Goal: Task Accomplishment & Management: Manage account settings

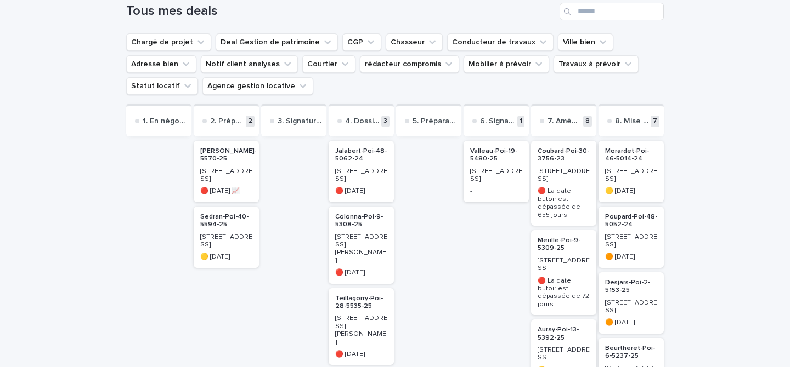
scroll to position [91, 0]
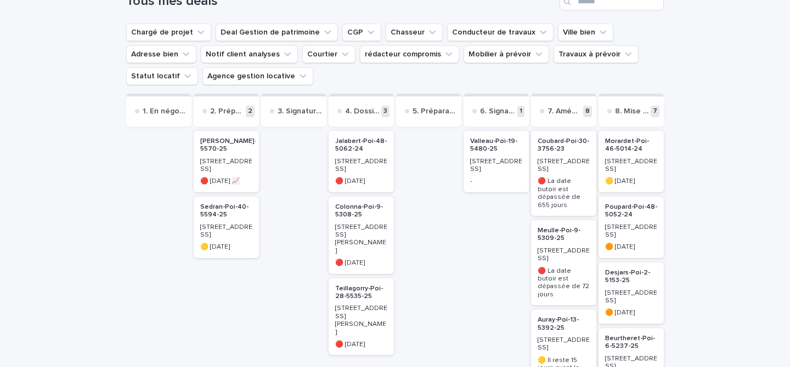
click at [366, 214] on h2 "Colonna-Poi-9-5308-25" at bounding box center [361, 211] width 59 height 22
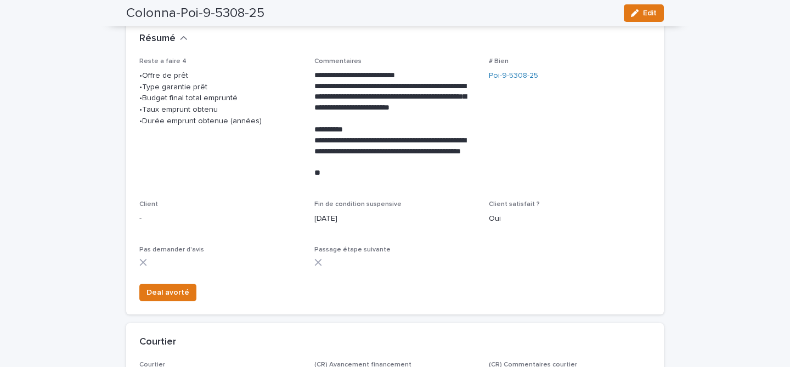
scroll to position [142, 0]
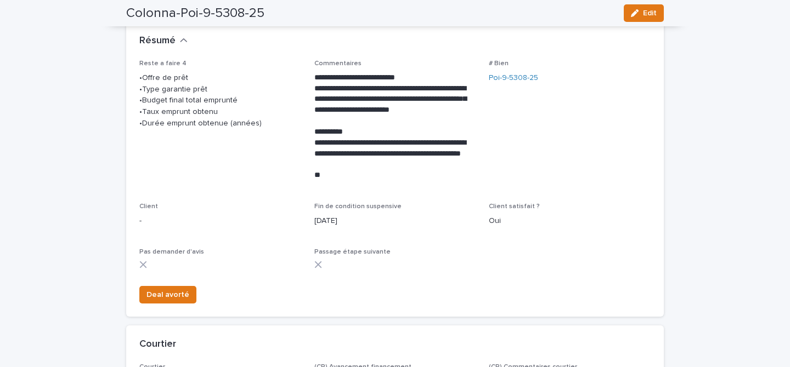
click at [645, 17] on button "Edit" at bounding box center [644, 13] width 40 height 18
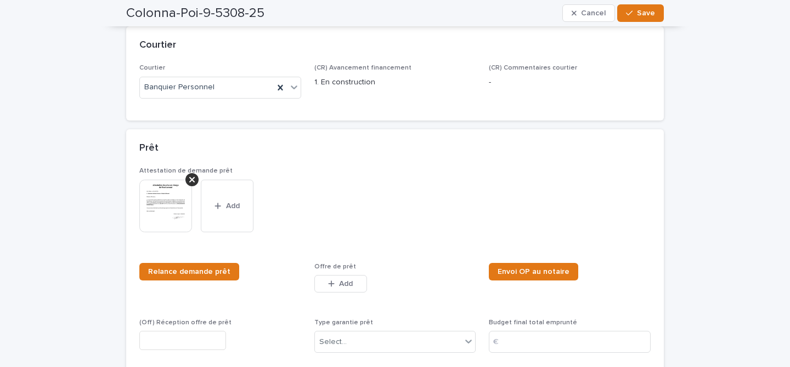
scroll to position [482, 0]
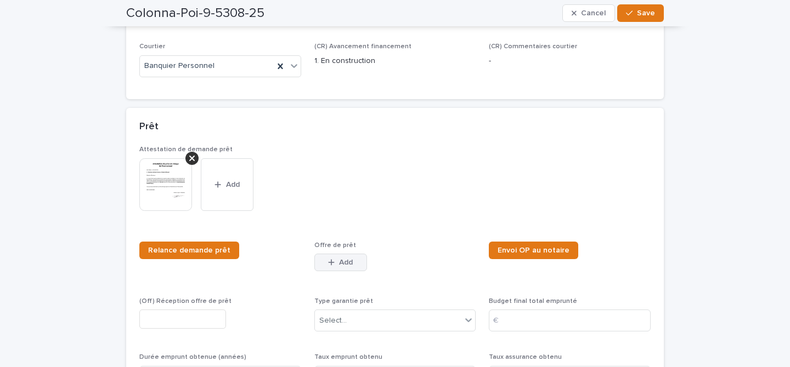
click at [337, 268] on button "Add" at bounding box center [340, 263] width 53 height 18
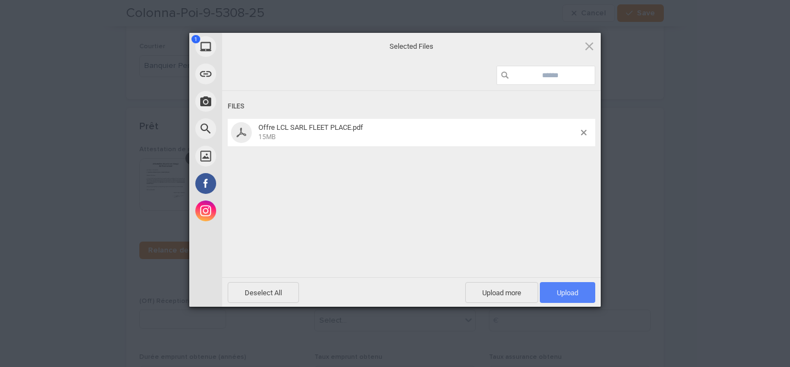
click at [562, 298] on span "Upload 1" at bounding box center [567, 292] width 55 height 21
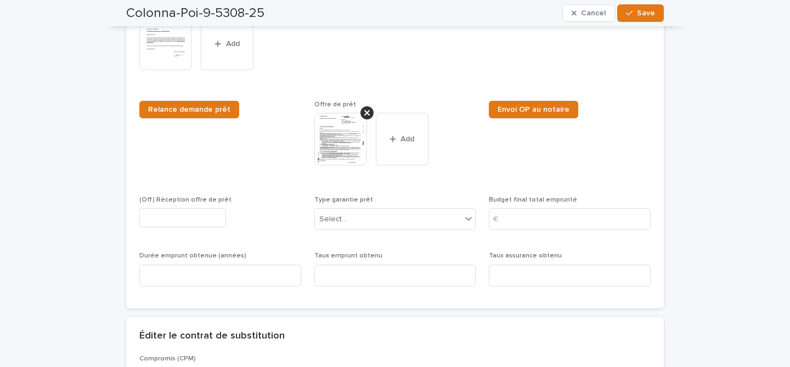
scroll to position [625, 0]
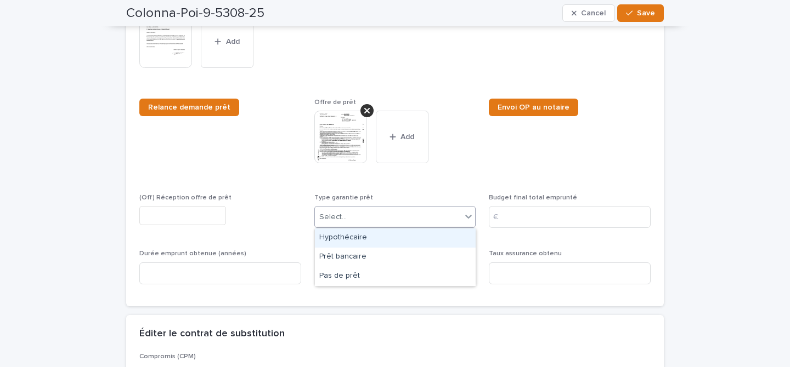
click at [409, 214] on div "Select..." at bounding box center [388, 217] width 147 height 18
click at [331, 132] on img at bounding box center [340, 137] width 53 height 53
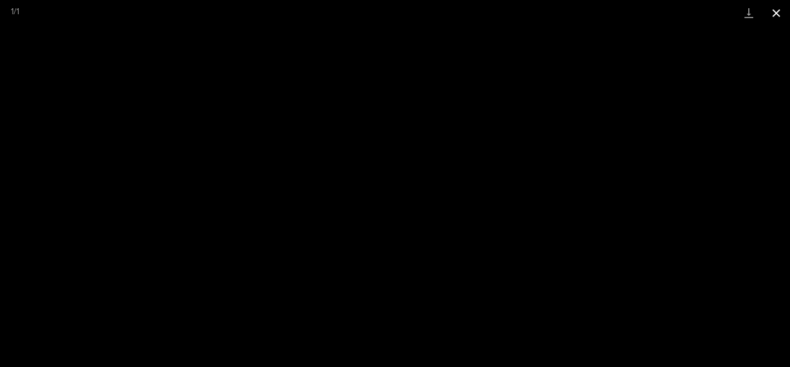
click at [776, 12] on button "Close gallery" at bounding box center [775, 13] width 27 height 26
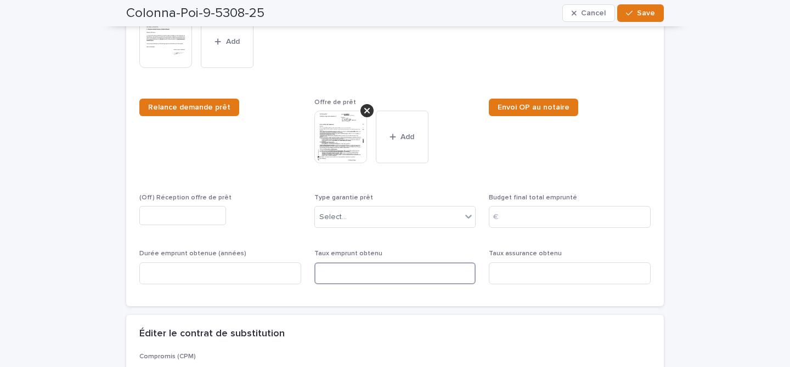
click at [359, 268] on input at bounding box center [395, 274] width 162 height 22
type input "****"
click at [250, 274] on input at bounding box center [220, 274] width 162 height 22
type input "**"
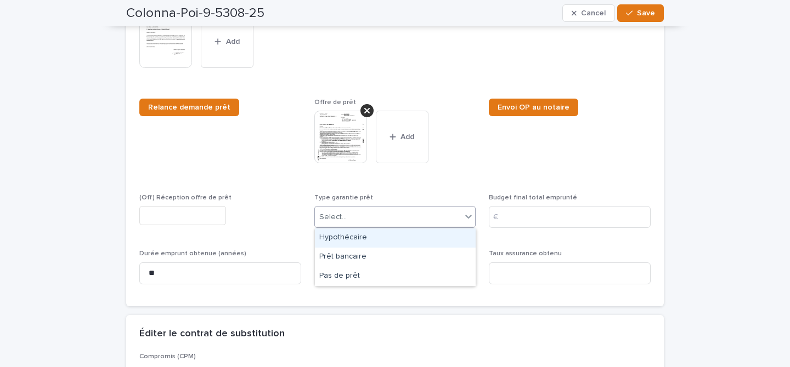
click at [330, 218] on div "Select..." at bounding box center [332, 218] width 27 height 12
click at [330, 235] on div "Hypothécaire" at bounding box center [395, 238] width 161 height 19
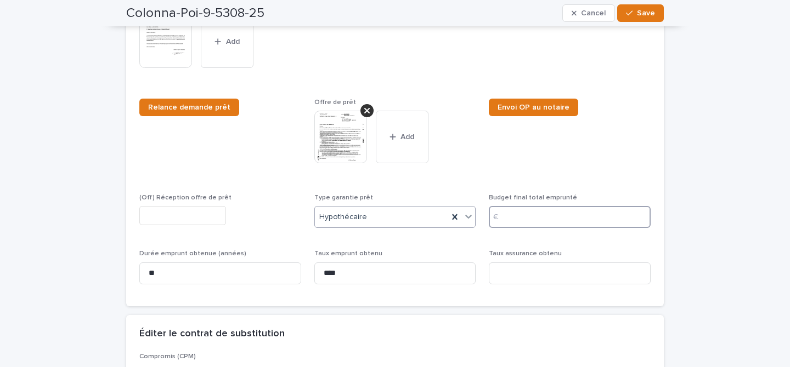
click at [512, 222] on input at bounding box center [570, 217] width 162 height 22
type input "******"
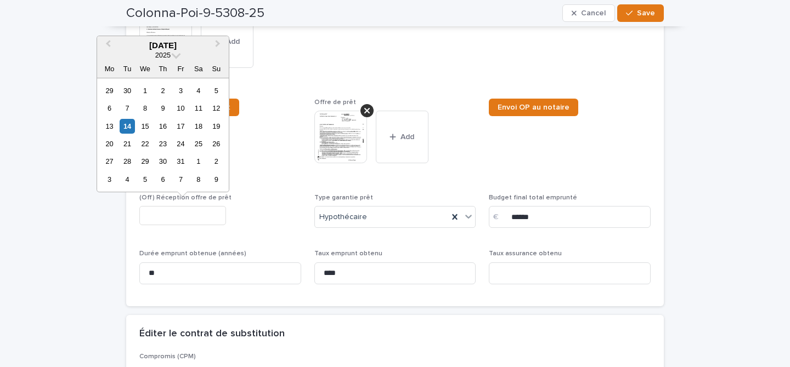
click at [194, 219] on input "text" at bounding box center [182, 215] width 87 height 19
click at [185, 111] on div "10" at bounding box center [180, 108] width 15 height 15
type input "**********"
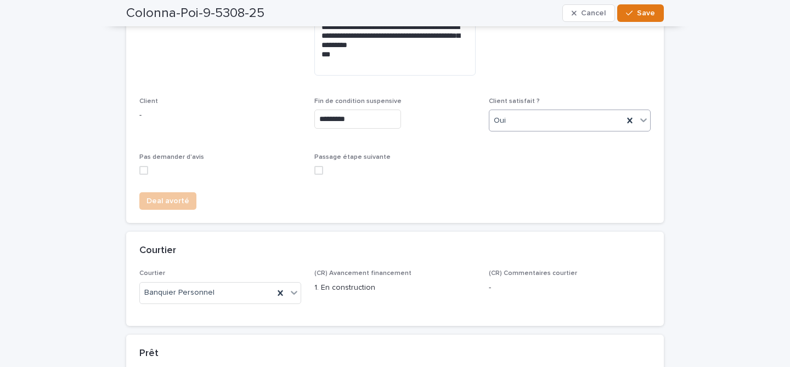
scroll to position [255, 0]
click at [316, 172] on span at bounding box center [318, 170] width 9 height 9
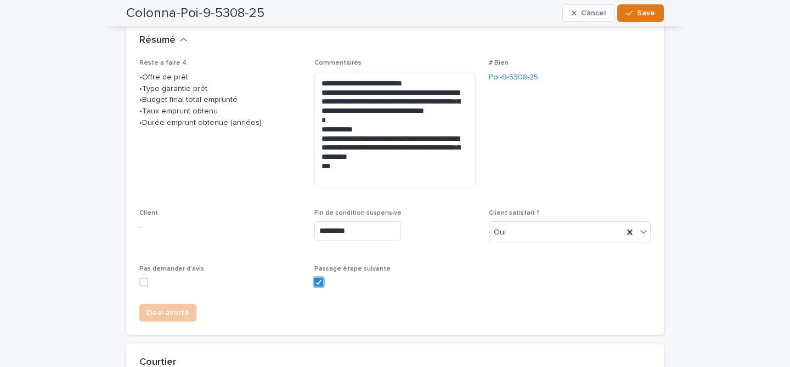
scroll to position [141, 0]
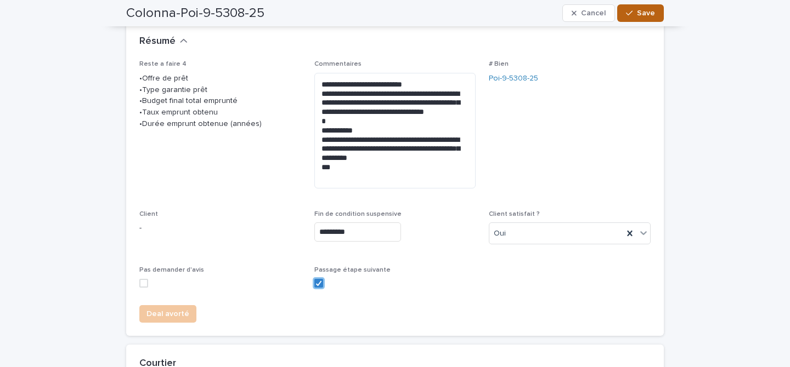
click at [633, 18] on button "Save" at bounding box center [640, 13] width 47 height 18
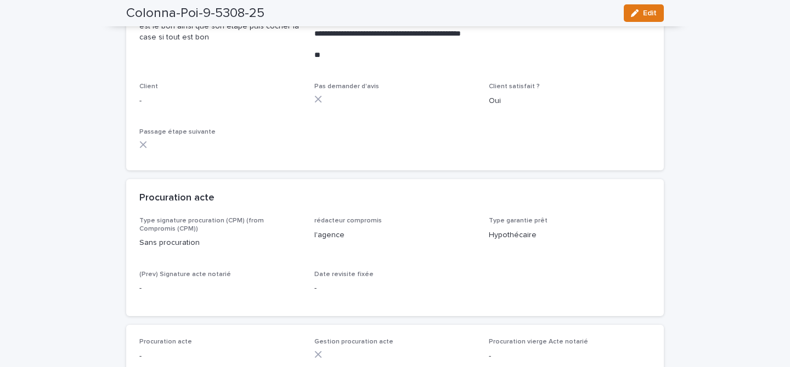
scroll to position [273, 0]
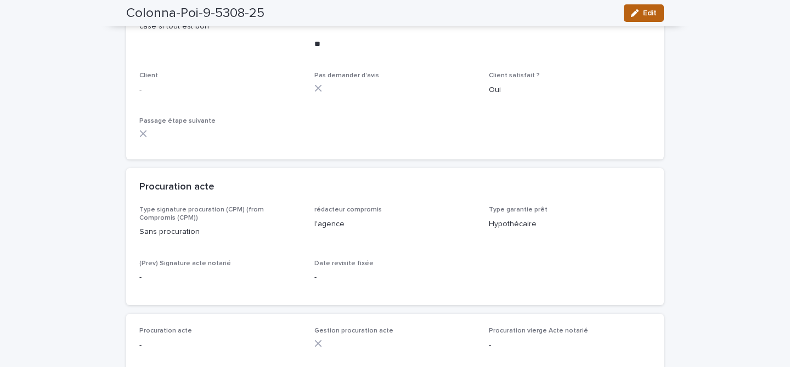
click at [648, 16] on span "Edit" at bounding box center [650, 13] width 14 height 8
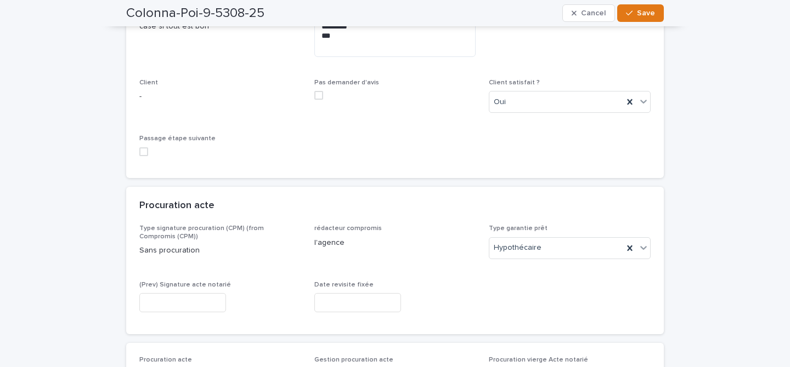
scroll to position [375, 0]
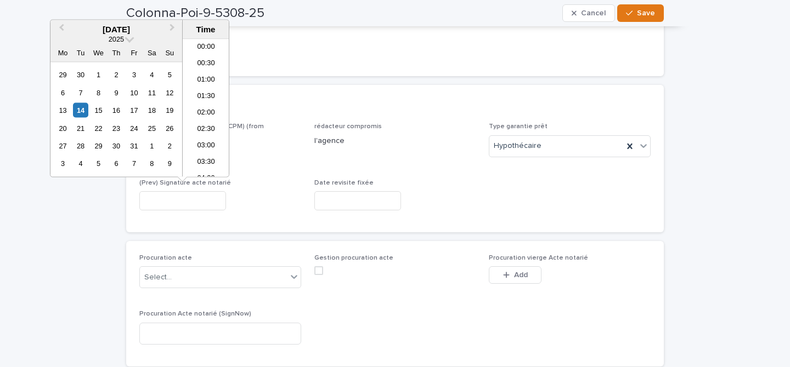
click at [179, 206] on input "text" at bounding box center [182, 200] width 87 height 19
click at [132, 132] on div "24" at bounding box center [134, 128] width 15 height 15
click at [211, 126] on li "12:00" at bounding box center [206, 125] width 47 height 16
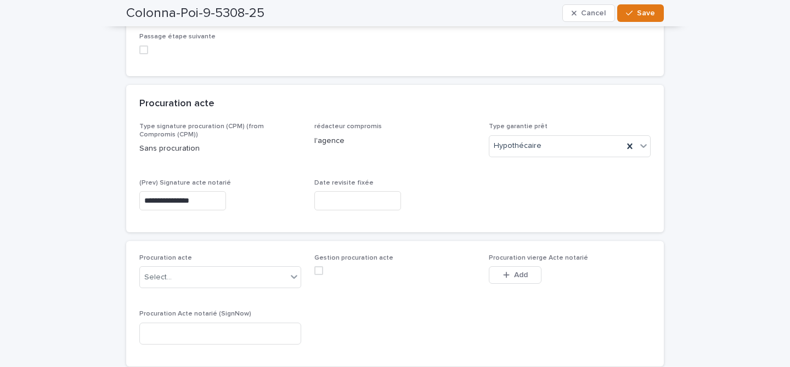
type input "**********"
click at [337, 209] on input "text" at bounding box center [357, 200] width 87 height 19
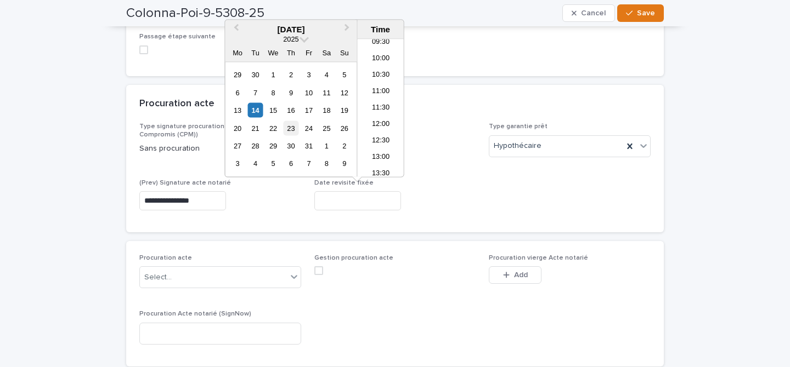
click at [289, 133] on div "23" at bounding box center [291, 128] width 15 height 15
click at [383, 154] on li "14:00" at bounding box center [381, 157] width 47 height 16
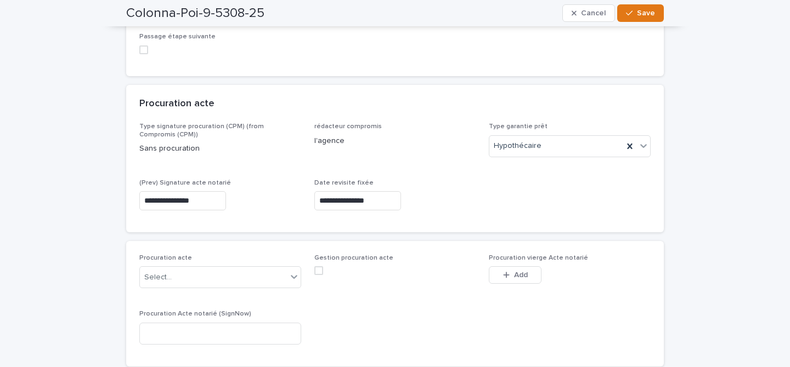
type input "**********"
click at [422, 263] on div "Gestion procuration acte" at bounding box center [395, 269] width 162 height 30
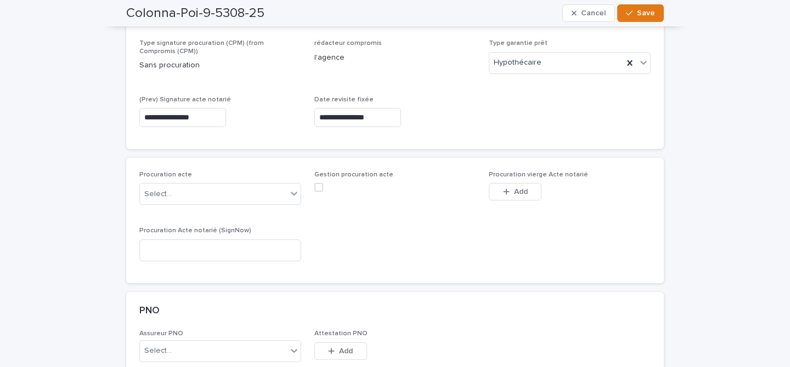
scroll to position [462, 0]
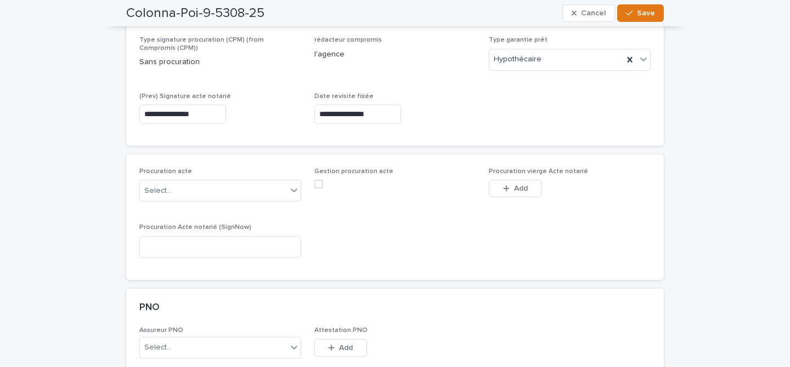
click at [320, 183] on span at bounding box center [318, 184] width 9 height 9
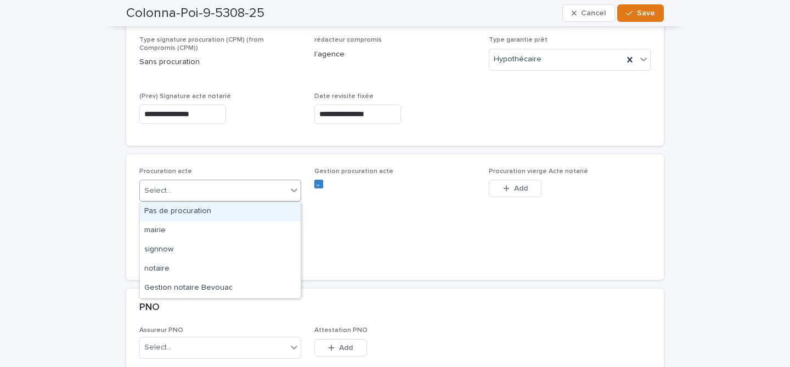
click at [266, 183] on div "Select..." at bounding box center [213, 191] width 147 height 18
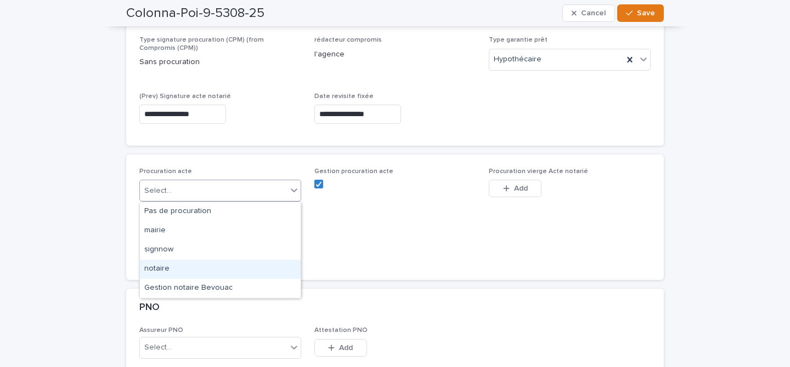
click at [180, 266] on div "notaire" at bounding box center [220, 269] width 161 height 19
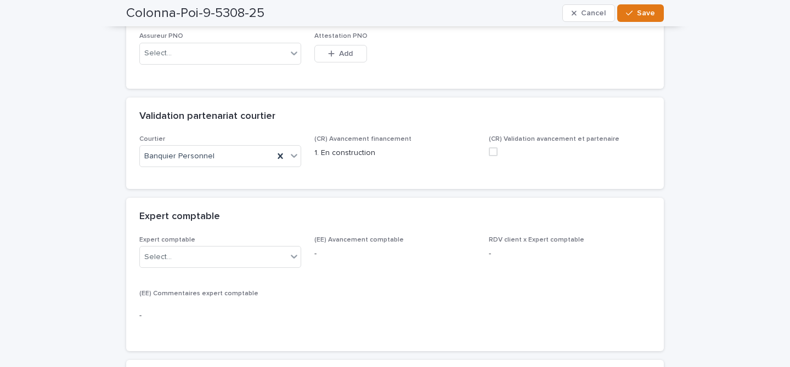
scroll to position [764, 0]
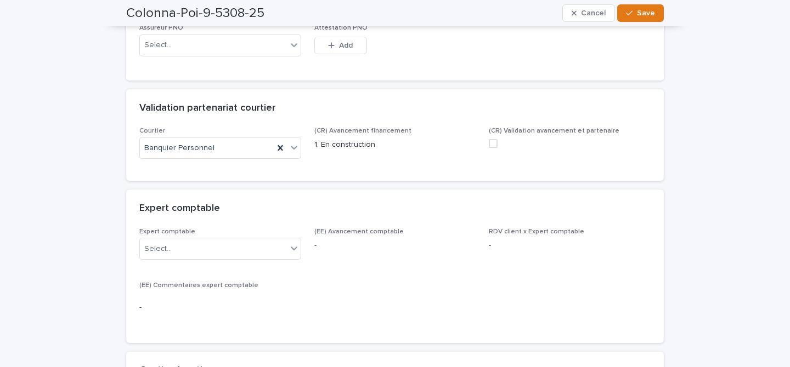
click at [492, 147] on span at bounding box center [493, 143] width 9 height 9
click at [274, 244] on div "Select..." at bounding box center [213, 249] width 147 height 18
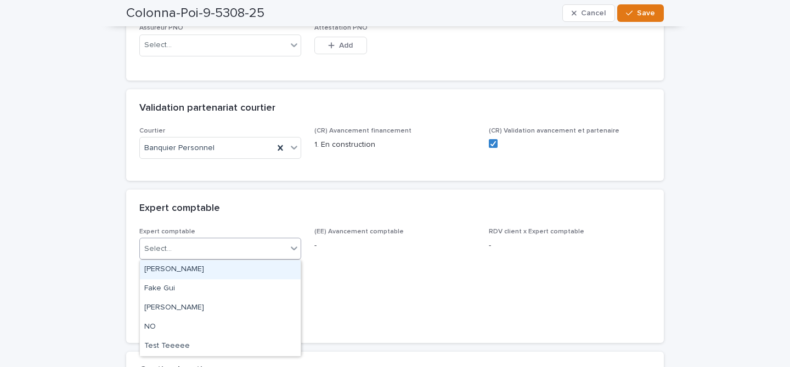
click at [199, 271] on div "[PERSON_NAME]" at bounding box center [220, 269] width 161 height 19
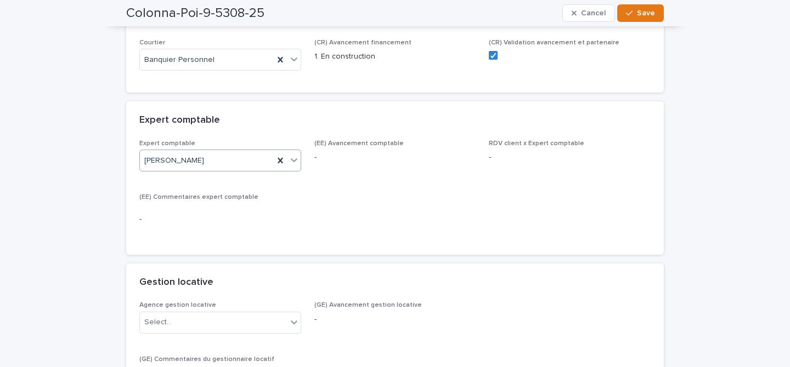
scroll to position [881, 0]
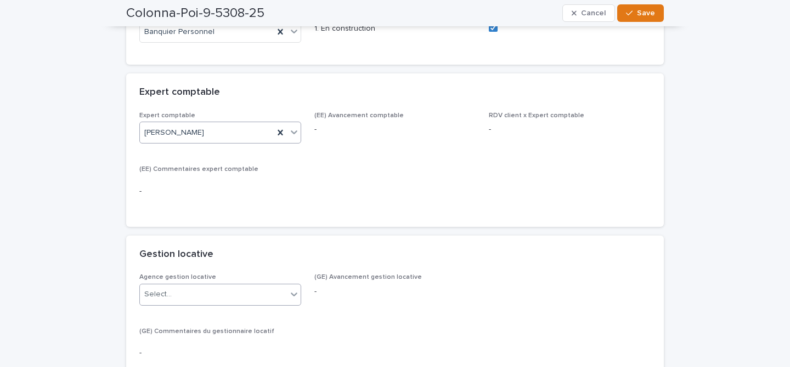
click at [258, 296] on div "Select..." at bounding box center [213, 295] width 147 height 18
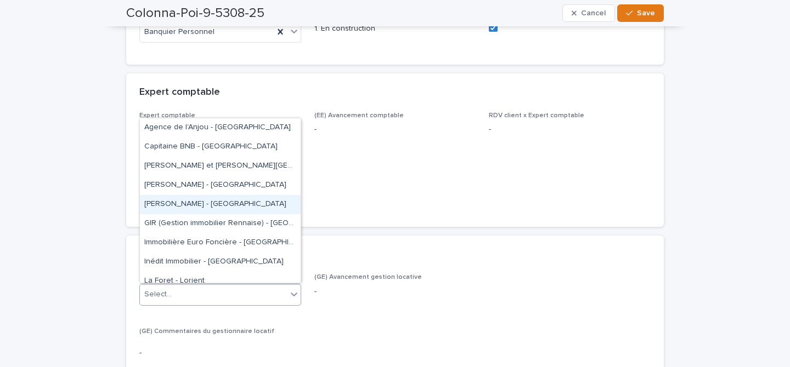
click at [191, 208] on div "[PERSON_NAME] - [GEOGRAPHIC_DATA]" at bounding box center [220, 204] width 161 height 19
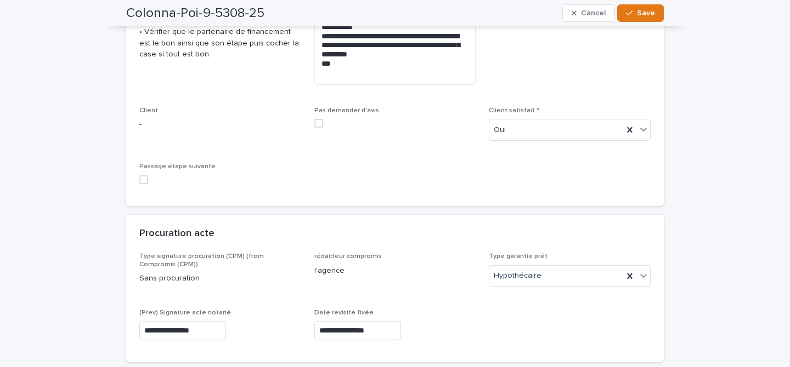
scroll to position [239, 0]
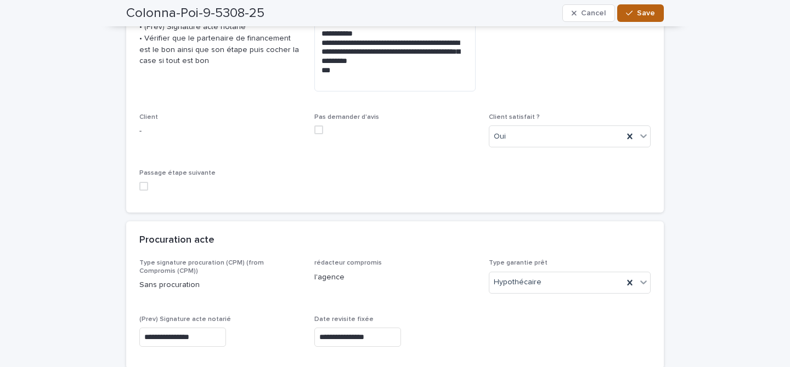
click at [650, 18] on button "Save" at bounding box center [640, 13] width 47 height 18
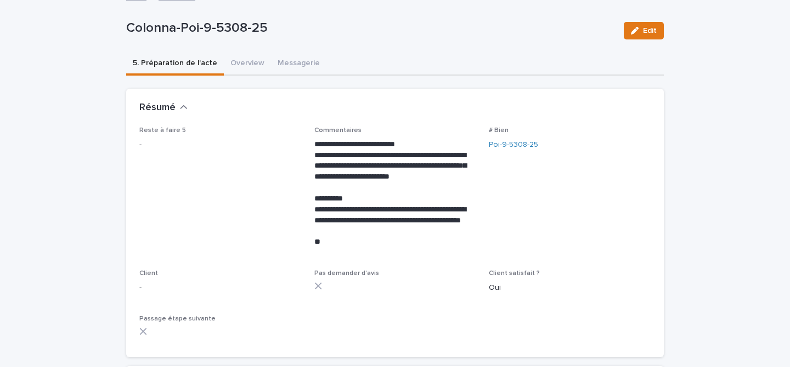
scroll to position [0, 0]
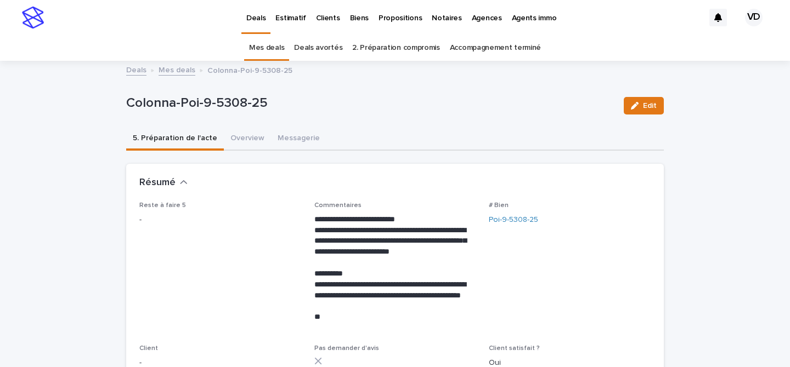
click at [256, 19] on p "Deals" at bounding box center [255, 11] width 19 height 23
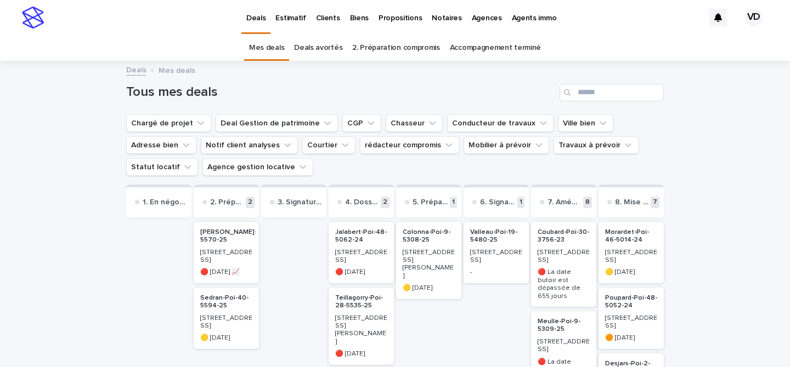
click at [238, 329] on p "[STREET_ADDRESS]" at bounding box center [226, 323] width 52 height 16
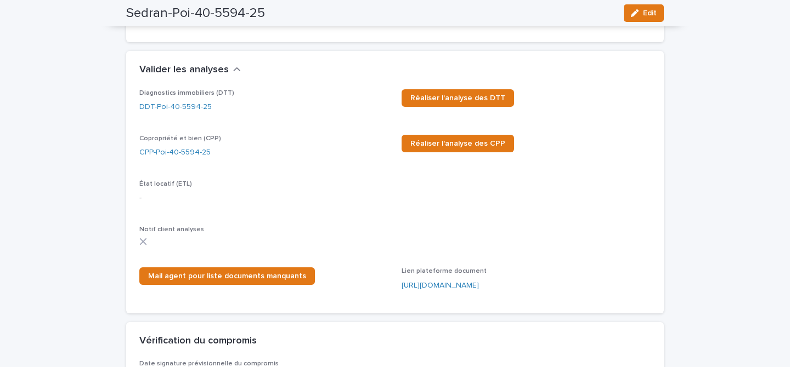
scroll to position [1256, 0]
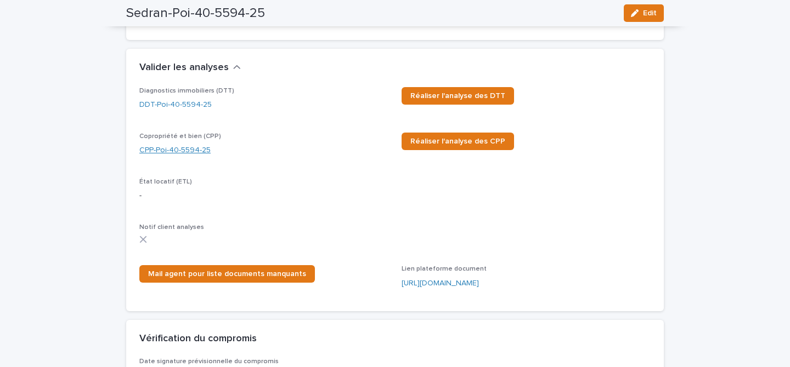
click at [179, 156] on link "CPP-Poi-40-5594-25" at bounding box center [174, 151] width 71 height 12
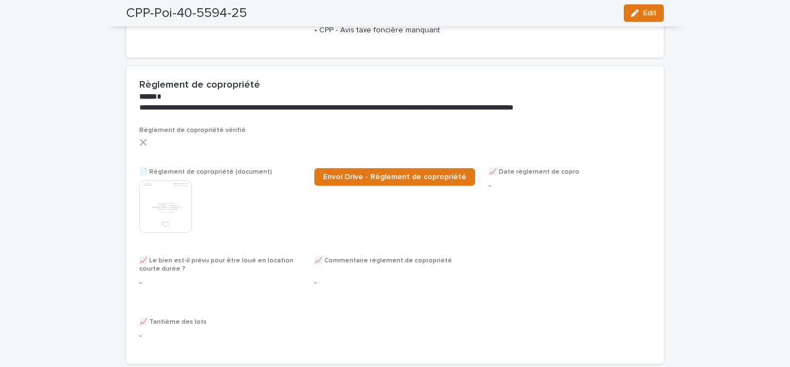
scroll to position [188, 0]
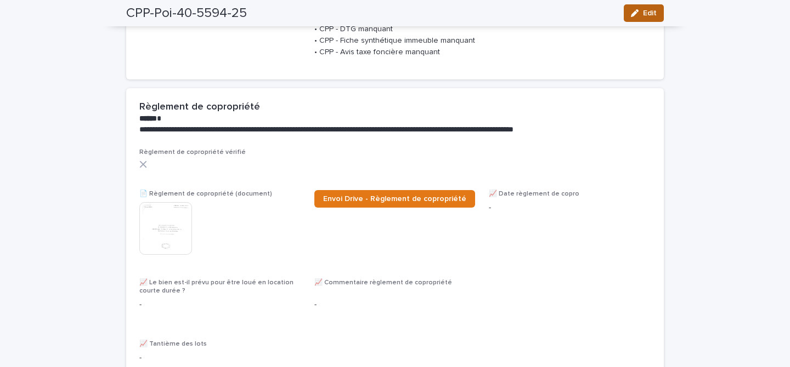
click at [644, 13] on span "Edit" at bounding box center [650, 13] width 14 height 8
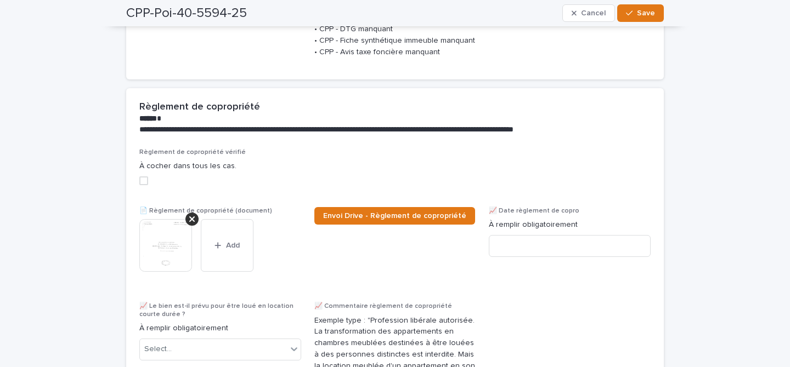
click at [146, 185] on span at bounding box center [143, 181] width 9 height 9
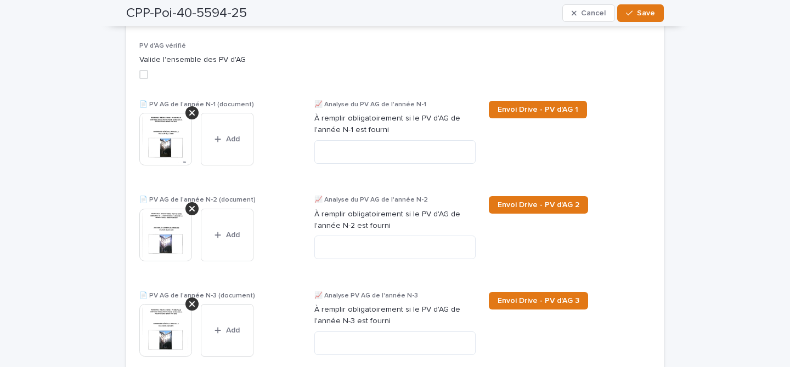
scroll to position [692, 0]
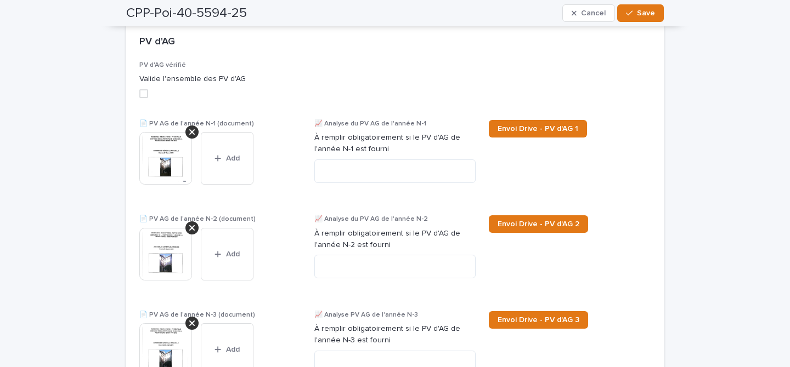
click at [144, 98] on span at bounding box center [143, 93] width 9 height 9
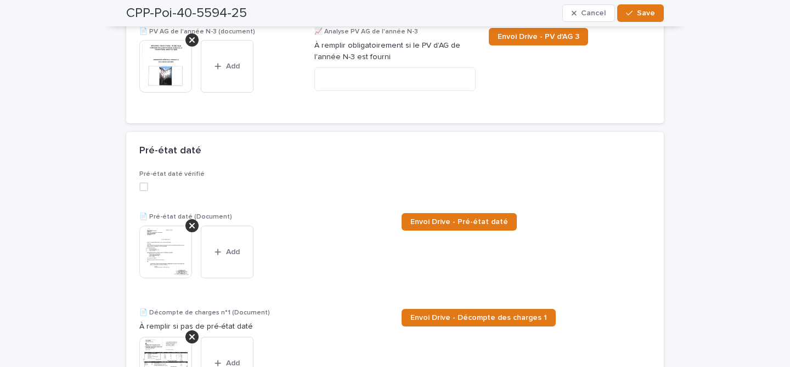
scroll to position [988, 0]
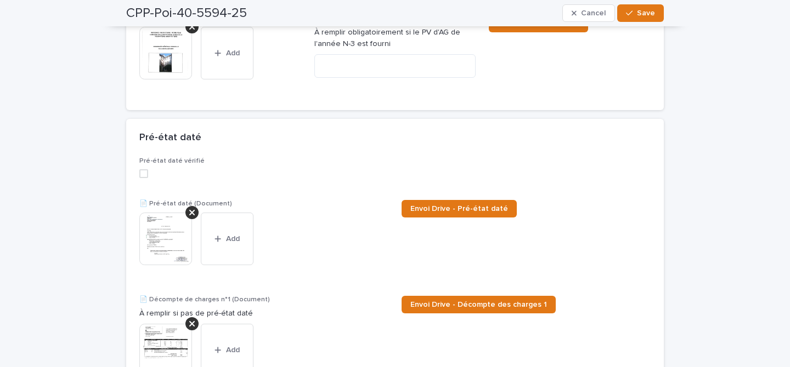
click at [147, 178] on span at bounding box center [143, 173] width 9 height 9
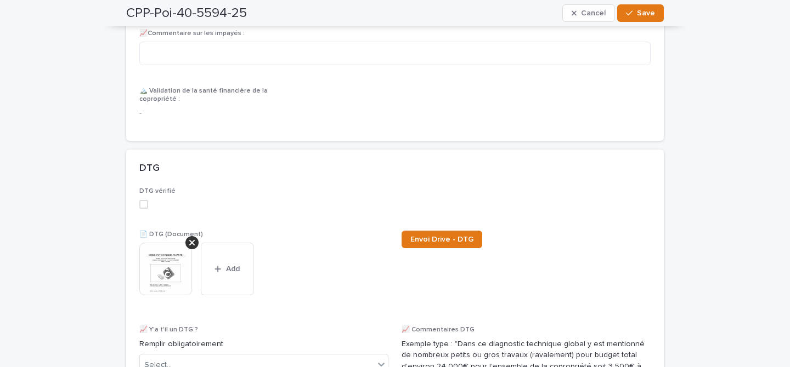
scroll to position [1809, 0]
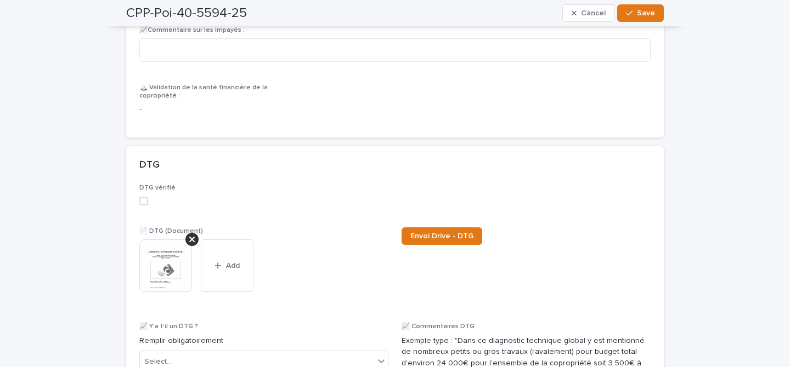
click at [147, 203] on span at bounding box center [143, 201] width 9 height 9
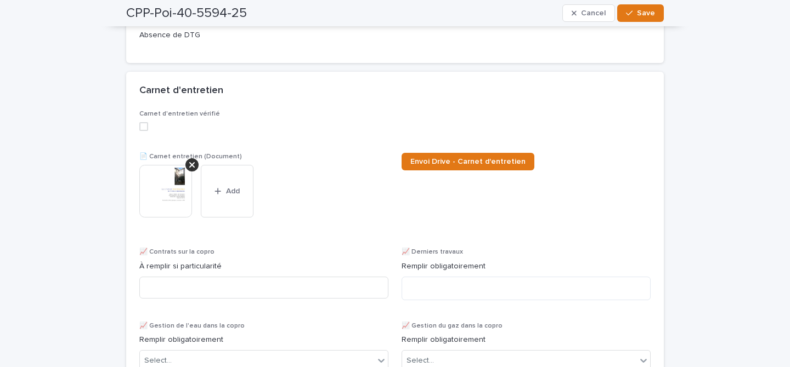
scroll to position [2244, 0]
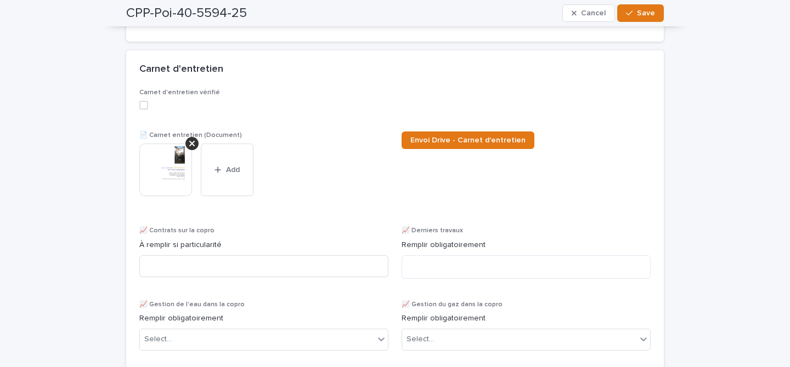
click at [144, 109] on span at bounding box center [143, 105] width 9 height 9
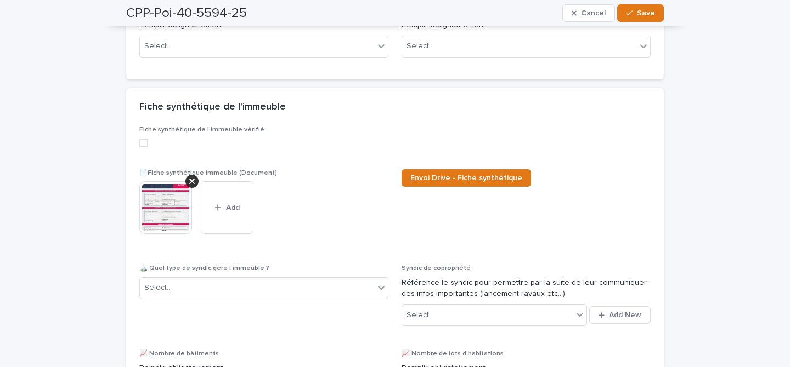
scroll to position [2588, 0]
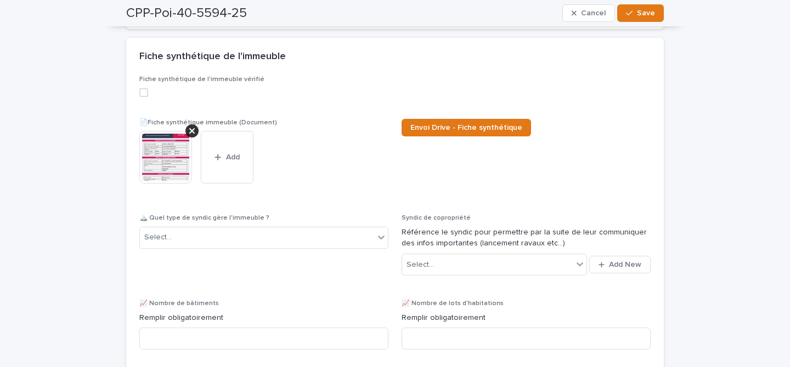
click at [146, 97] on span at bounding box center [143, 92] width 9 height 9
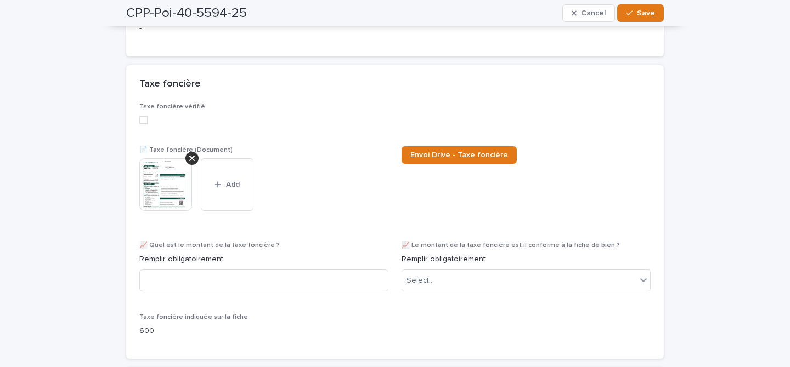
scroll to position [2950, 0]
click at [144, 124] on span at bounding box center [143, 119] width 9 height 9
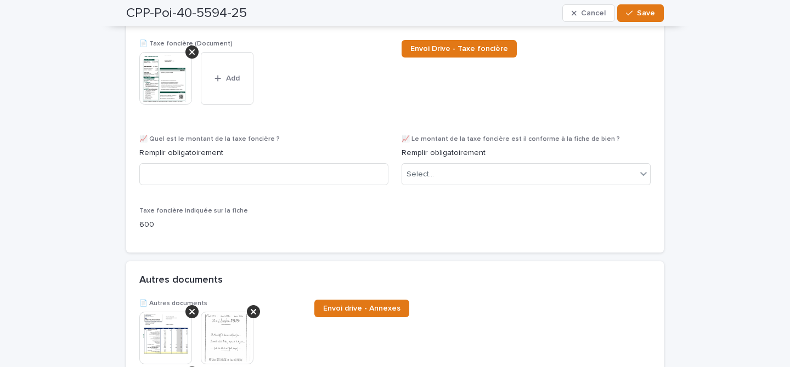
scroll to position [3037, 0]
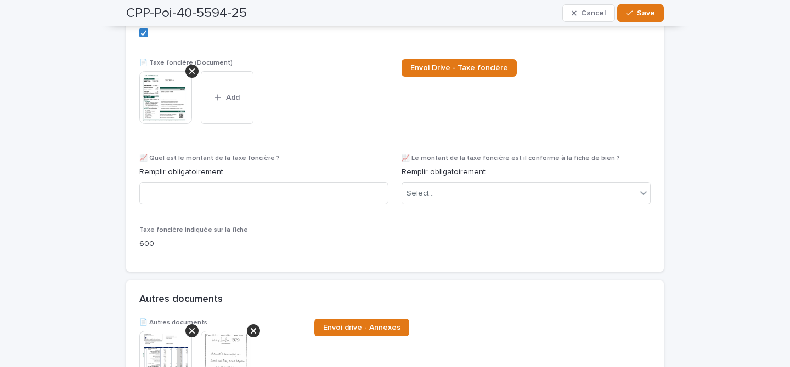
click at [173, 100] on img at bounding box center [165, 97] width 53 height 53
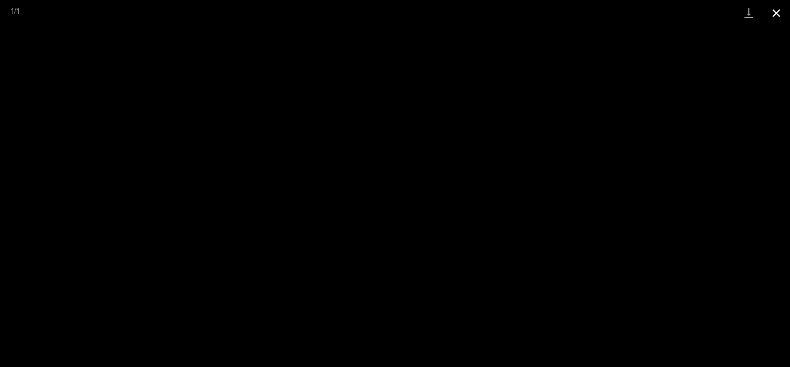
click at [781, 12] on button "Close gallery" at bounding box center [775, 13] width 27 height 26
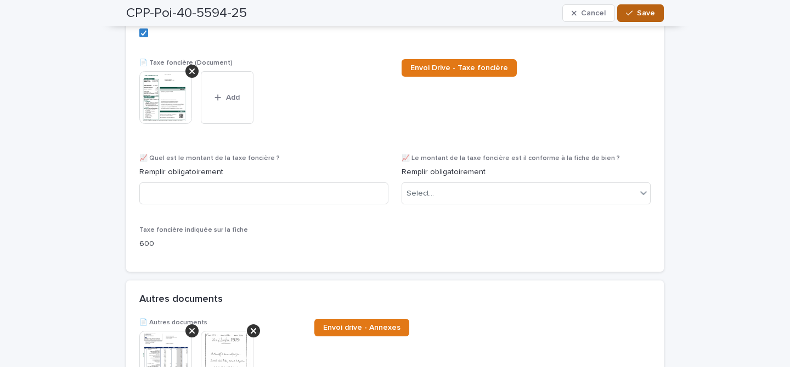
click at [645, 21] on button "Save" at bounding box center [640, 13] width 47 height 18
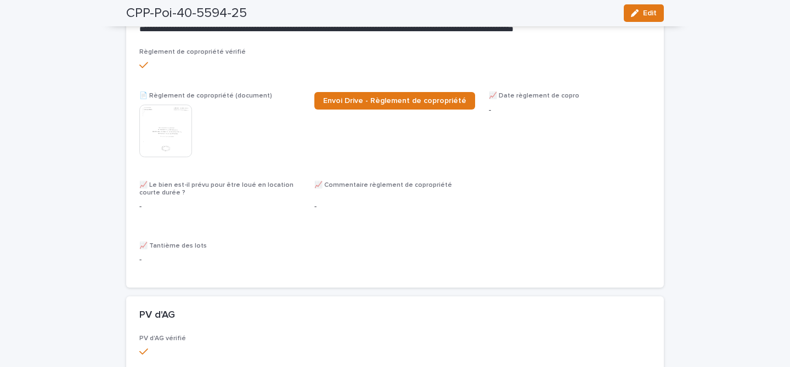
scroll to position [0, 0]
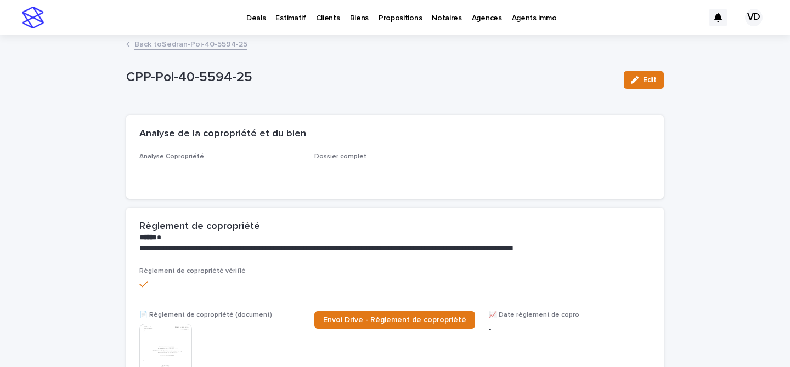
click at [140, 43] on link "Back to Sedran-Poi-40-5594-25" at bounding box center [190, 43] width 113 height 13
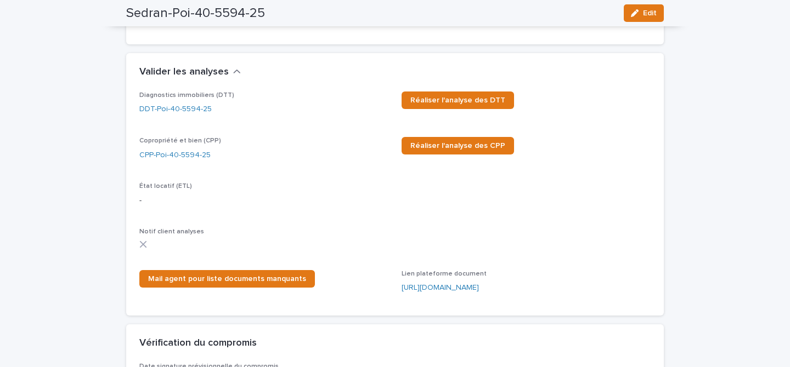
scroll to position [1172, 0]
click at [196, 115] on link "DDT-Poi-40-5594-25" at bounding box center [175, 109] width 72 height 12
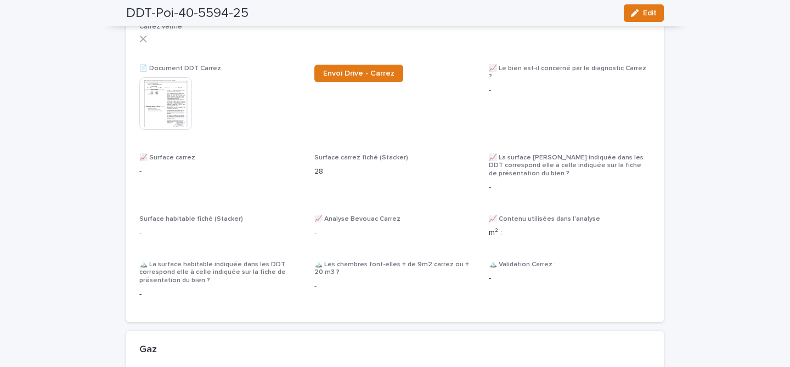
scroll to position [1089, 0]
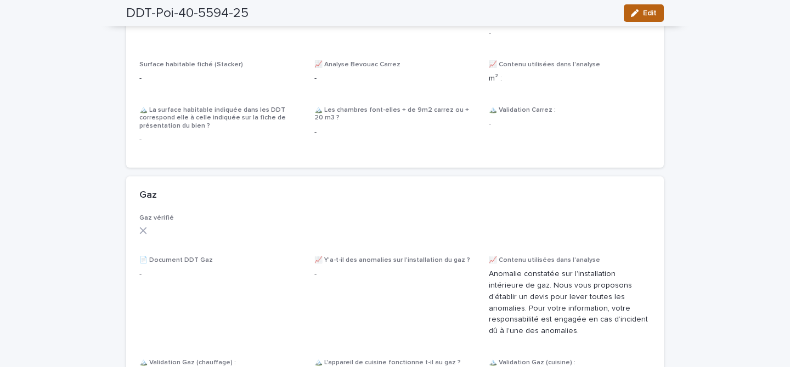
click at [646, 14] on span "Edit" at bounding box center [650, 13] width 14 height 8
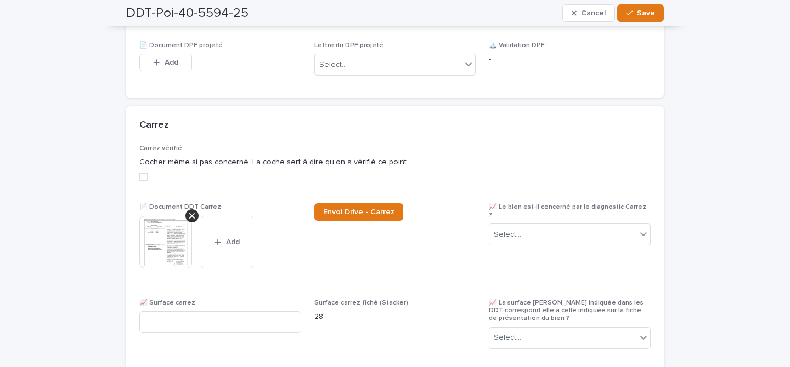
scroll to position [1045, 0]
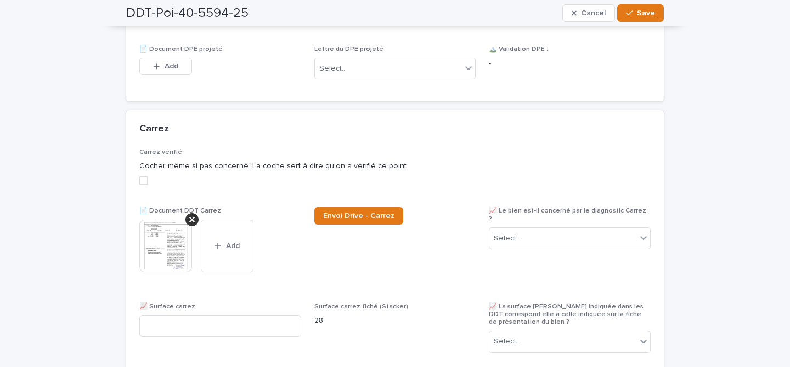
click at [143, 185] on span at bounding box center [143, 181] width 9 height 9
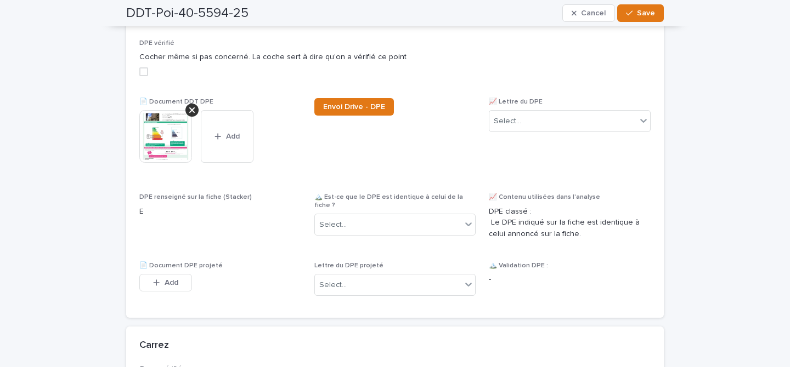
scroll to position [774, 0]
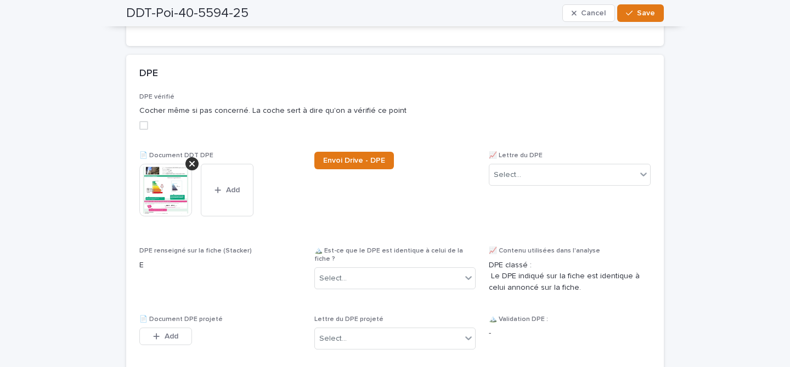
click at [142, 130] on span at bounding box center [143, 125] width 9 height 9
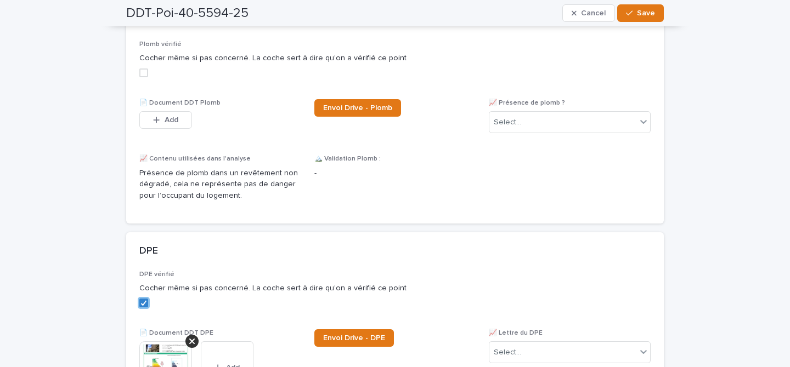
scroll to position [381, 0]
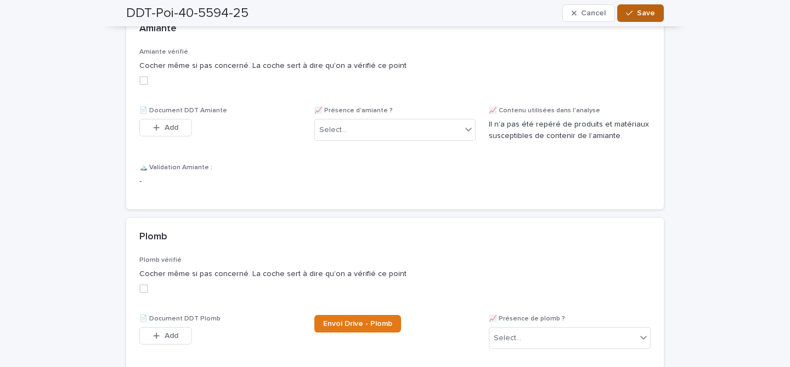
click at [646, 20] on button "Save" at bounding box center [640, 13] width 47 height 18
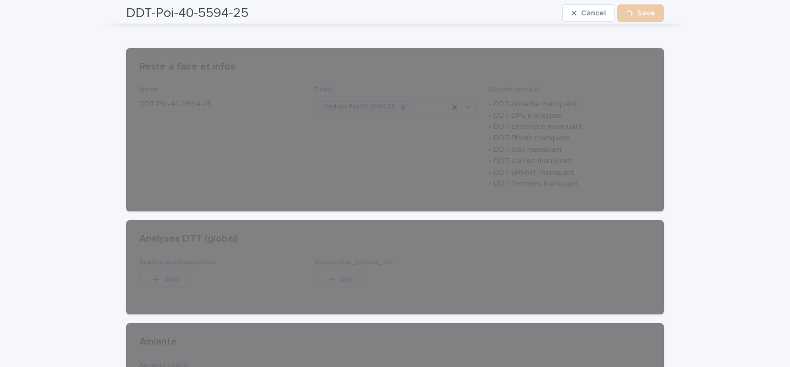
scroll to position [0, 0]
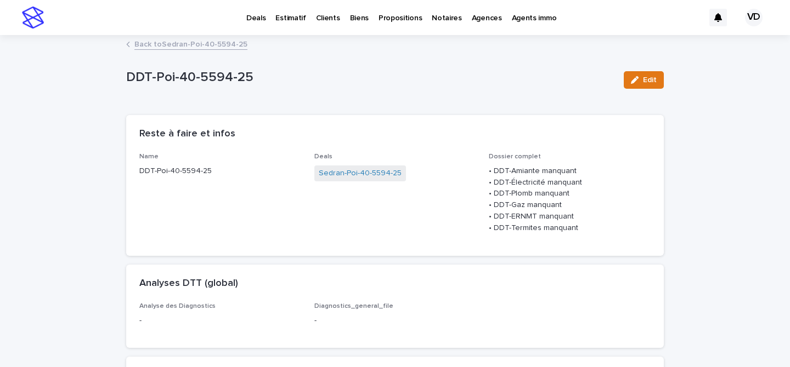
click at [143, 49] on link "Back to Sedran-Poi-40-5594-25" at bounding box center [190, 43] width 113 height 13
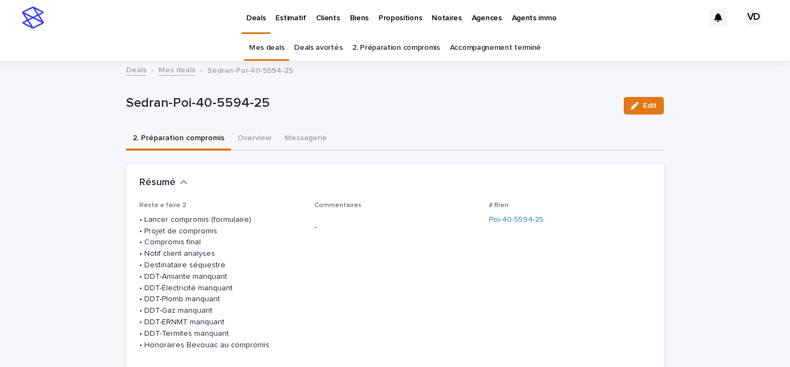
click at [251, 24] on link "Deals" at bounding box center [255, 16] width 29 height 32
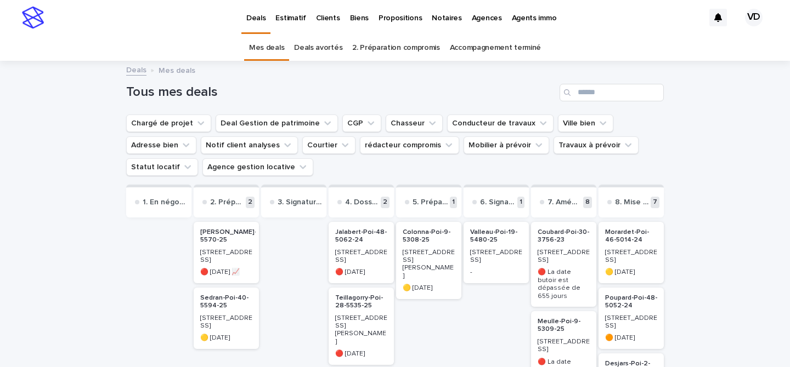
click at [424, 247] on h2 "Colonna-Poi-9-5308-25" at bounding box center [428, 236] width 59 height 22
